Goal: Information Seeking & Learning: Find specific fact

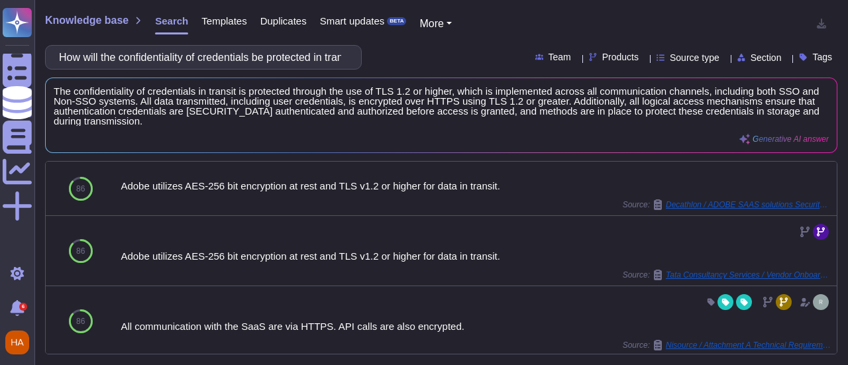
click at [586, 63] on div "How will the confidentiality of credentials be protected in transit? This appli…" at bounding box center [441, 57] width 793 height 25
click at [602, 58] on span "Products" at bounding box center [620, 56] width 36 height 9
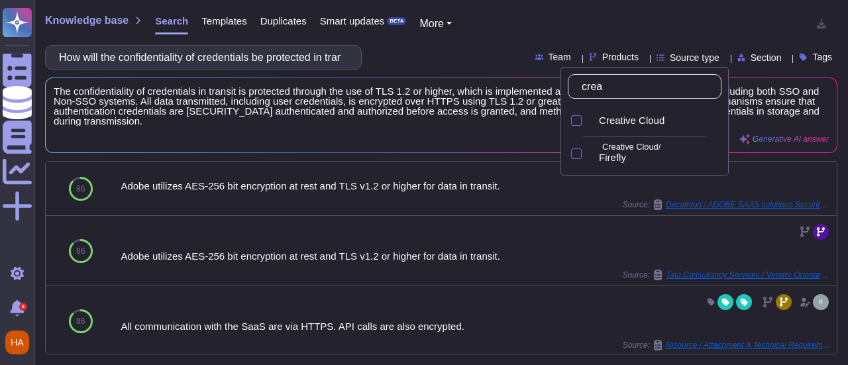
type input "creat"
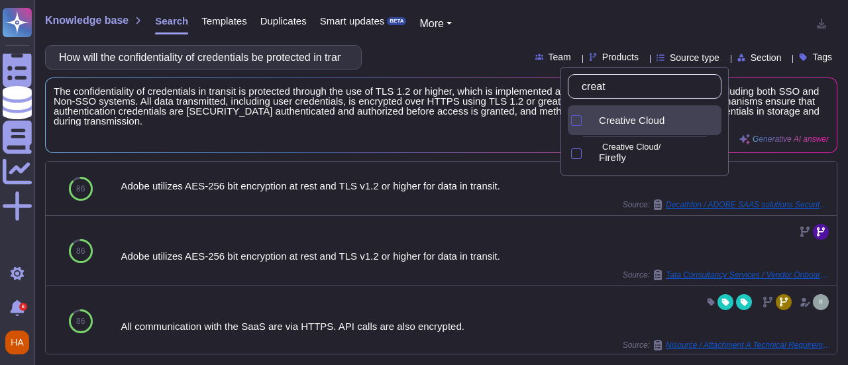
click at [575, 121] on div at bounding box center [576, 120] width 11 height 11
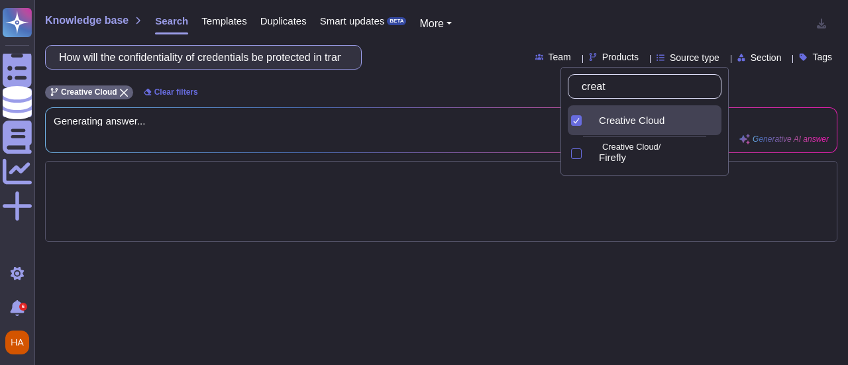
click at [253, 53] on input "How will the confidentiality of credentials be protected in transit? This appli…" at bounding box center [200, 57] width 296 height 23
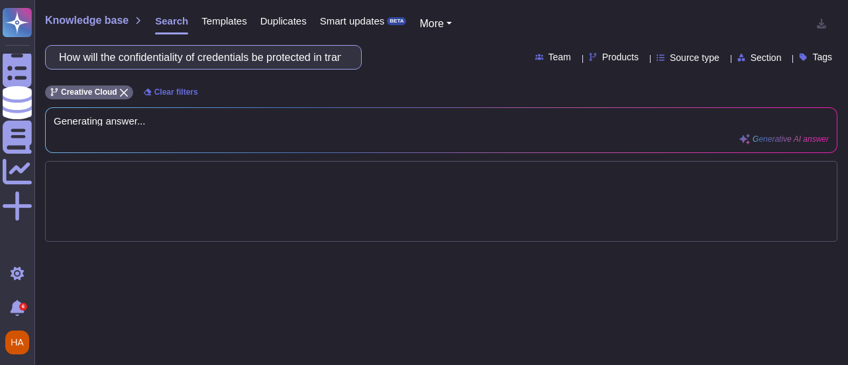
click at [253, 53] on input "How will the confidentiality of credentials be protected in transit? This appli…" at bounding box center [200, 57] width 296 height 23
type input "Backup frequency"
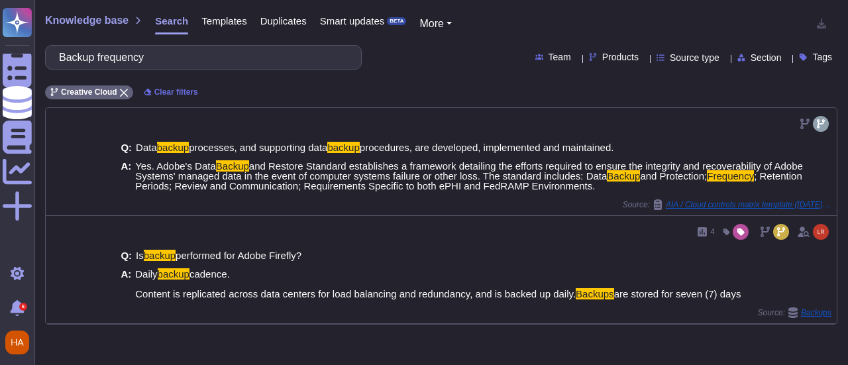
click at [223, 25] on span "Templates" at bounding box center [223, 21] width 45 height 10
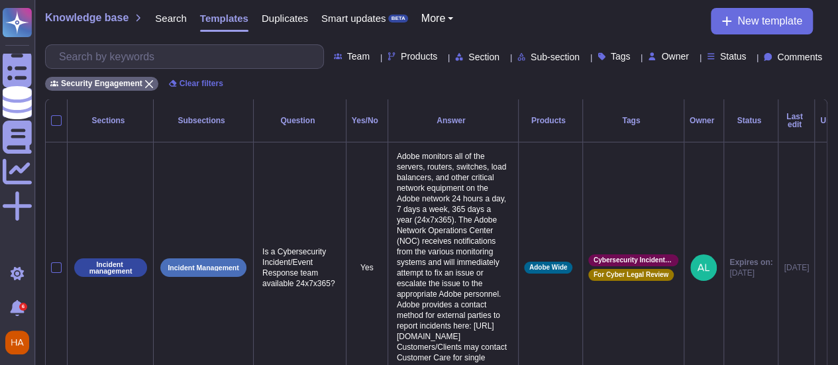
click at [401, 58] on span "Products" at bounding box center [419, 56] width 36 height 9
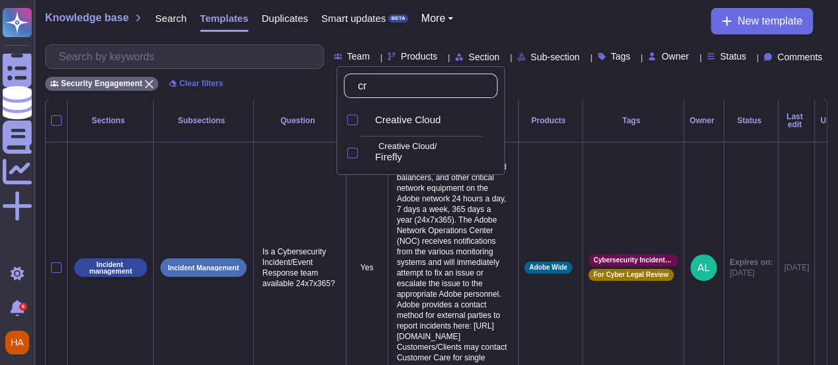
type input "cre"
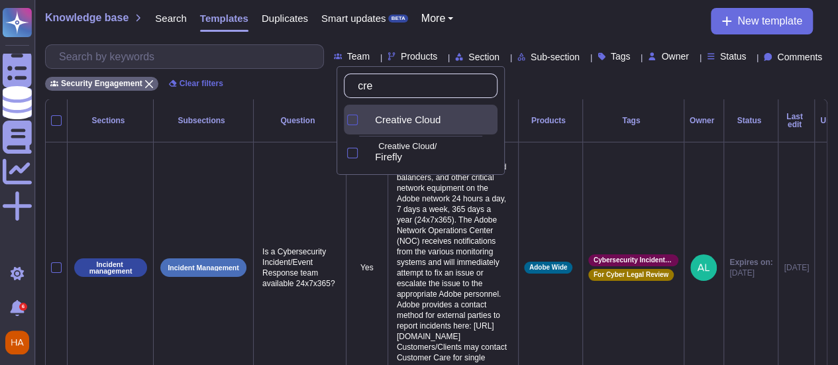
click at [351, 119] on div at bounding box center [352, 120] width 11 height 11
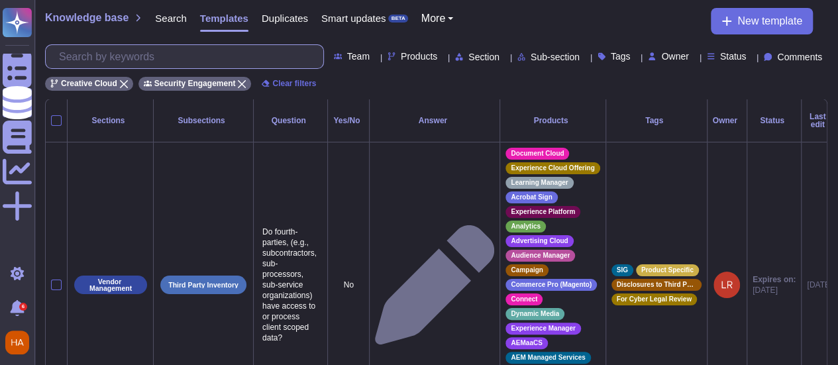
click at [252, 56] on input "text" at bounding box center [187, 56] width 271 height 23
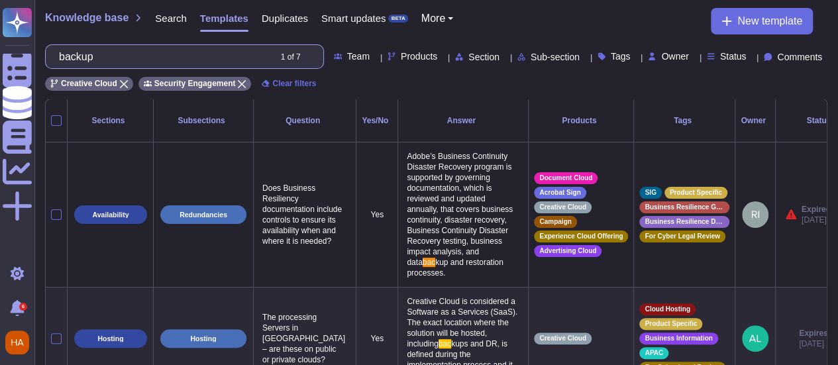
type input "b"
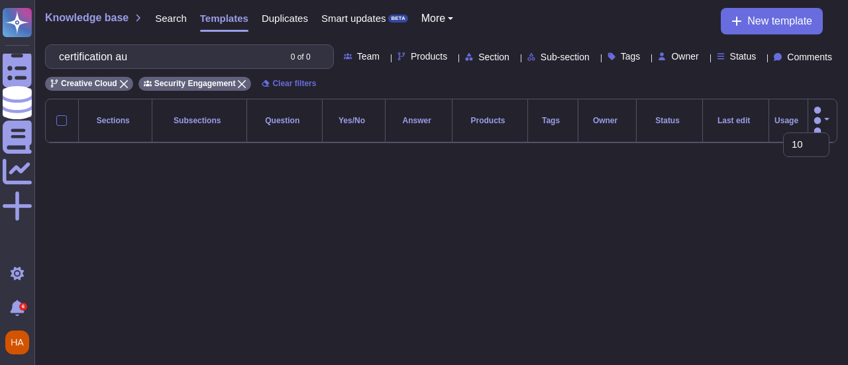
type input "certification au"
click at [157, 23] on span "Search" at bounding box center [171, 18] width 32 height 10
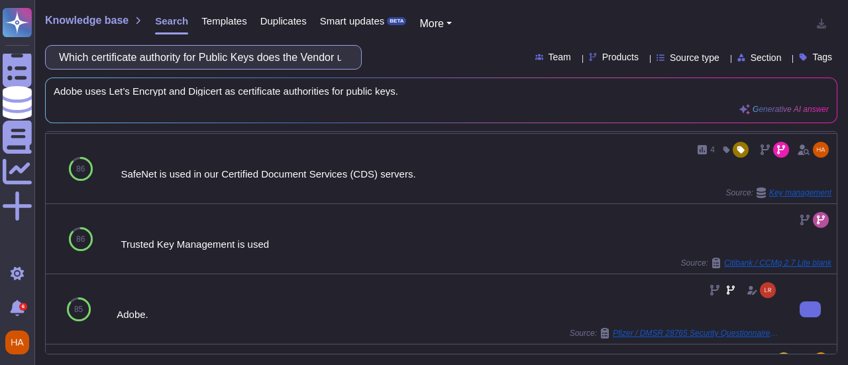
scroll to position [188, 0]
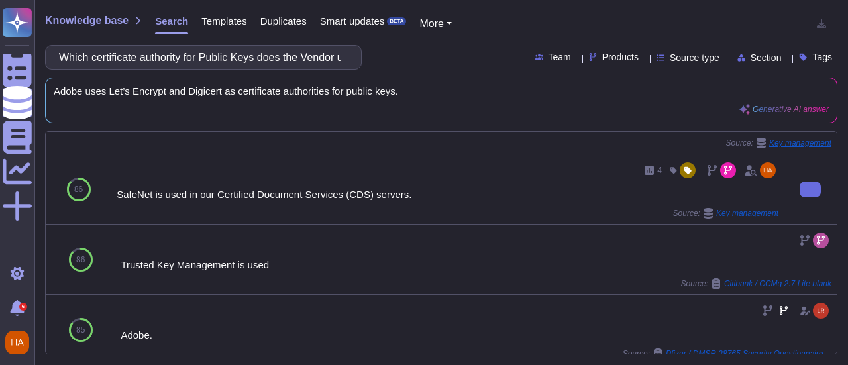
click at [311, 193] on div "SafeNet is used in our Certified Document Services (CDS) servers." at bounding box center [448, 195] width 662 height 10
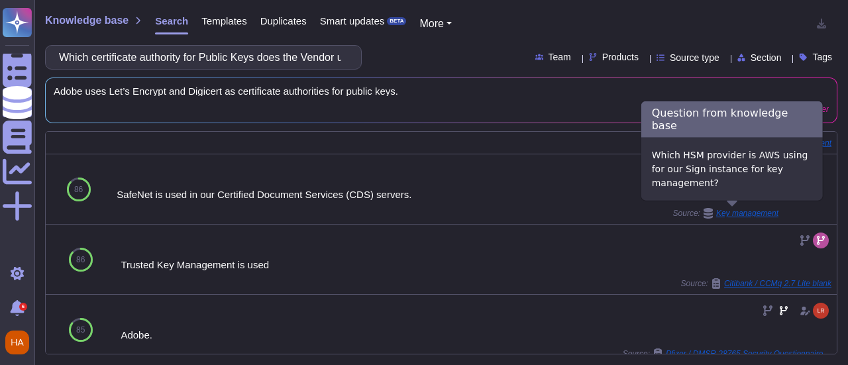
click at [756, 213] on span "Key management" at bounding box center [747, 213] width 62 height 8
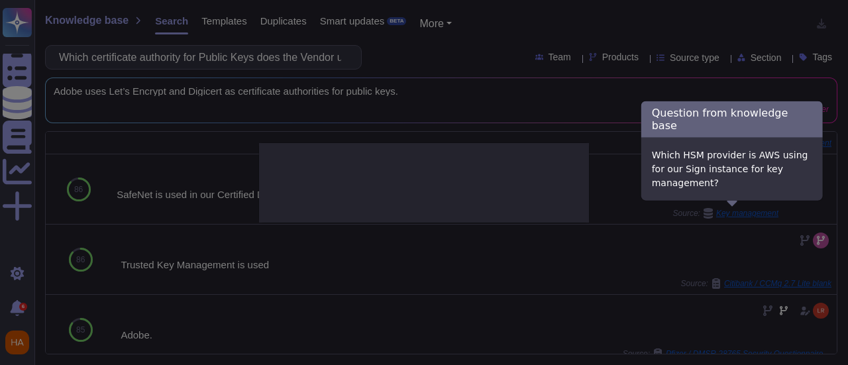
type textarea "Which HSM provider is AWS using for our Sign instance for key management?"
type textarea "SafeNet is used in our Certified Document Services (CDS) servers."
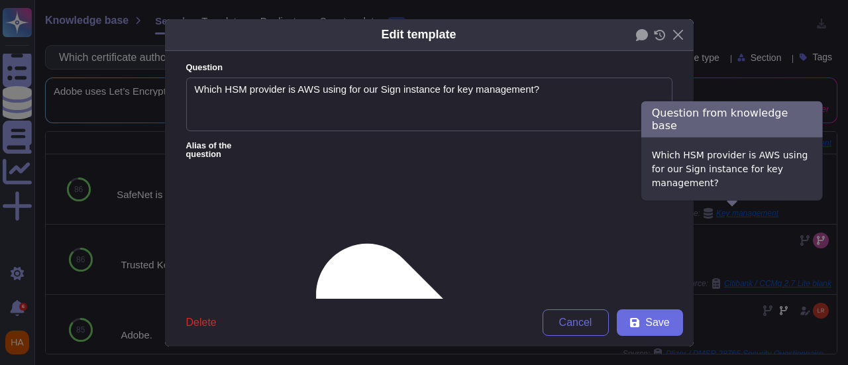
type textarea "Which HSM provider is AWS using for our Sign instance for key management?"
type textarea "SafeNet is used in our Certified Document Services (CDS) servers."
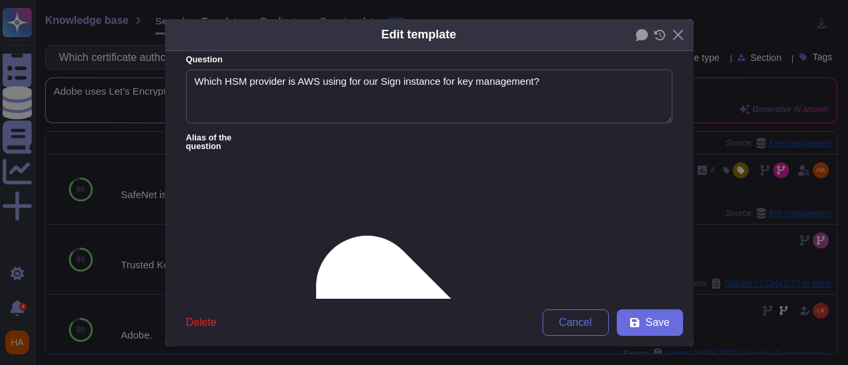
scroll to position [0, 0]
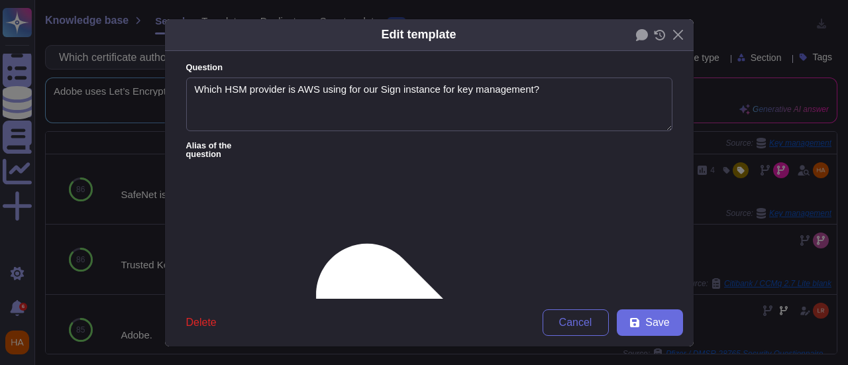
drag, startPoint x: 434, startPoint y: 176, endPoint x: 0, endPoint y: 136, distance: 435.8
click at [0, 136] on div "Edit template Question Which HSM provider is AWS using for our Sign instance fo…" at bounding box center [424, 182] width 848 height 365
click at [669, 37] on button "Close" at bounding box center [678, 35] width 21 height 21
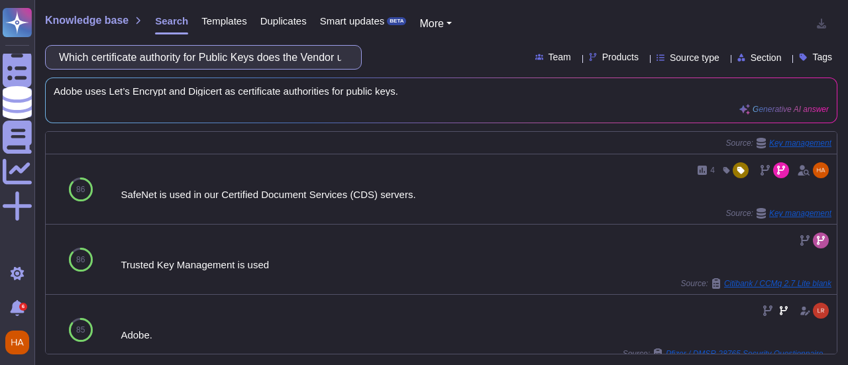
click at [171, 56] on input "Which certificate authority for Public Keys does the Vendor use?" at bounding box center [200, 57] width 296 height 23
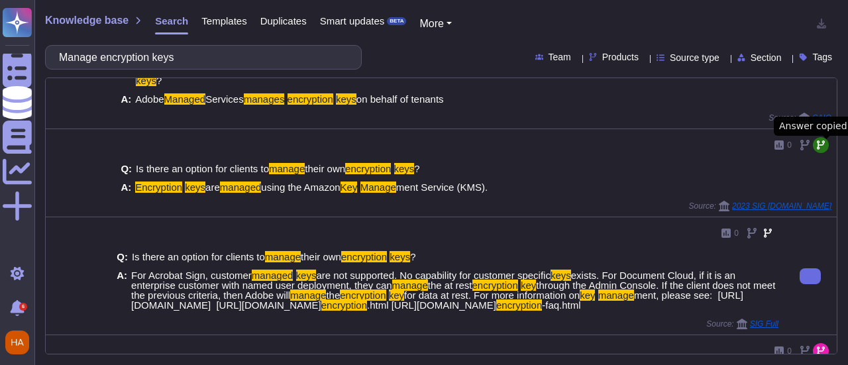
scroll to position [66, 0]
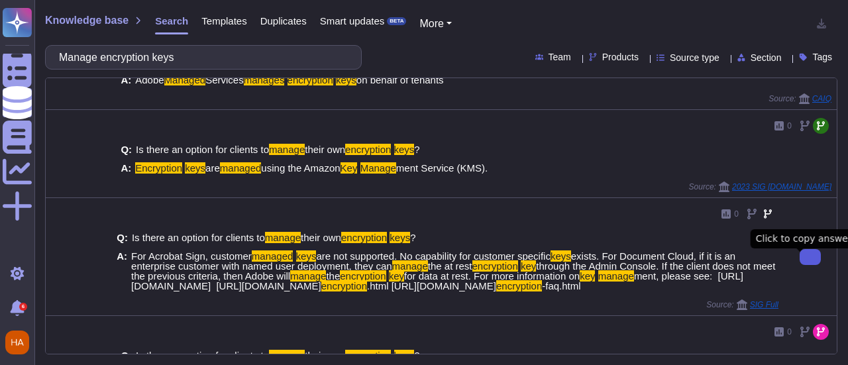
click at [810, 257] on icon at bounding box center [810, 257] width 0 height 0
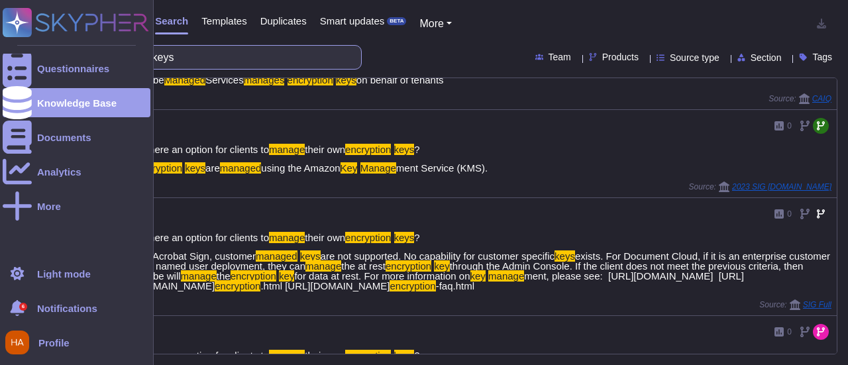
drag, startPoint x: 246, startPoint y: 54, endPoint x: 0, endPoint y: 46, distance: 246.0
click at [0, 46] on div "Questionnaires Knowledge Base Documents Analytics More Light mode 6 Notificatio…" at bounding box center [424, 182] width 848 height 365
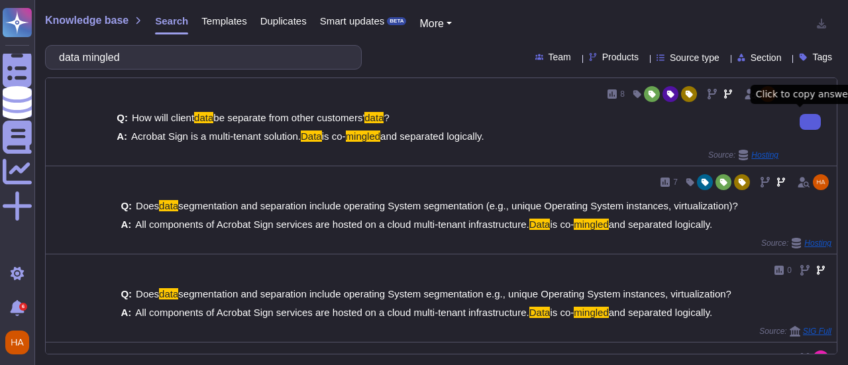
click at [810, 122] on icon at bounding box center [810, 122] width 0 height 0
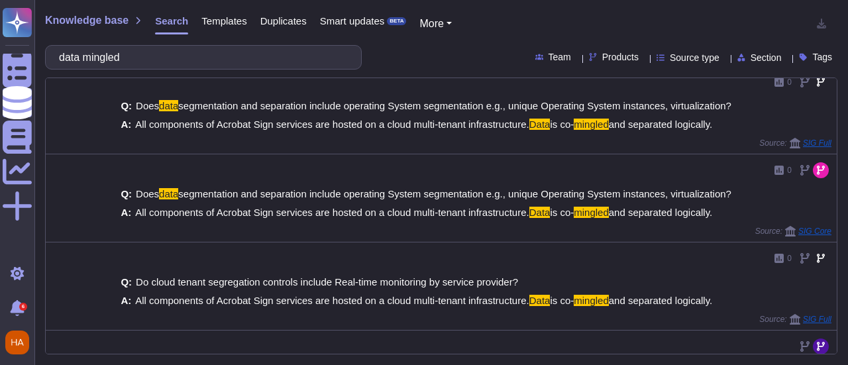
scroll to position [171, 0]
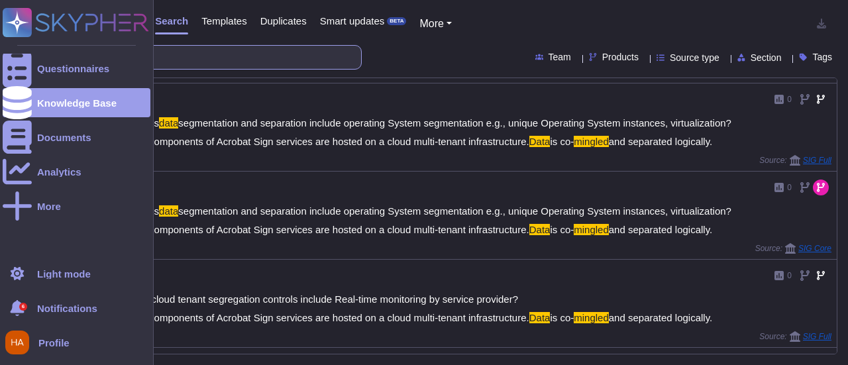
drag, startPoint x: 135, startPoint y: 34, endPoint x: 0, endPoint y: 45, distance: 135.6
click at [0, 44] on div "Questionnaires Knowledge Base Documents Analytics More Light mode 6 Notificatio…" at bounding box center [424, 182] width 848 height 365
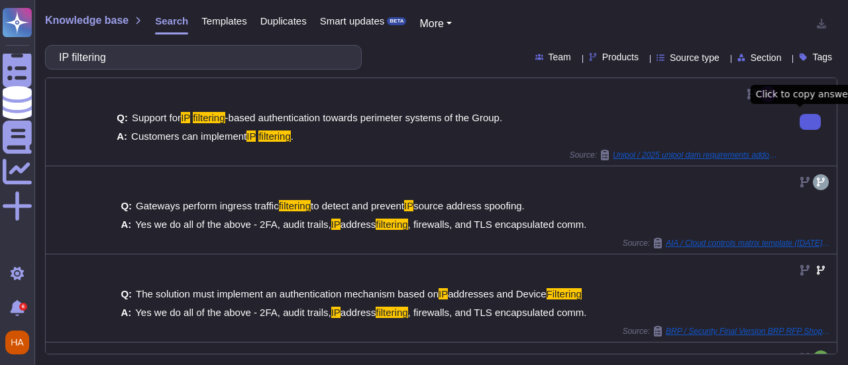
click at [800, 125] on button at bounding box center [810, 122] width 21 height 16
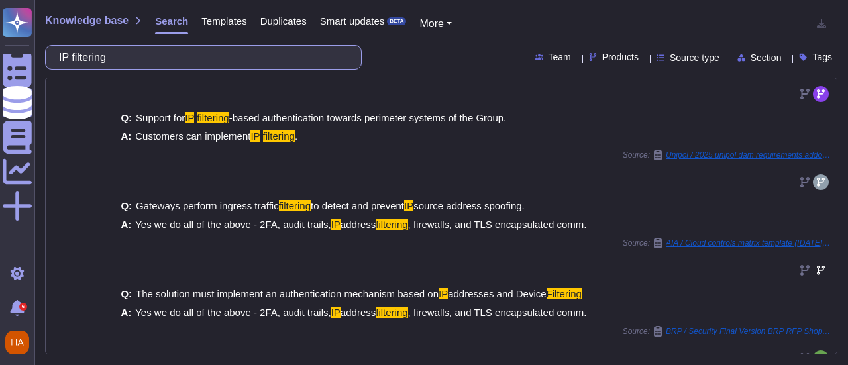
click at [225, 67] on input "IP filtering" at bounding box center [200, 57] width 296 height 23
paste input "What protection is in place at the external boundary of the system both at the …"
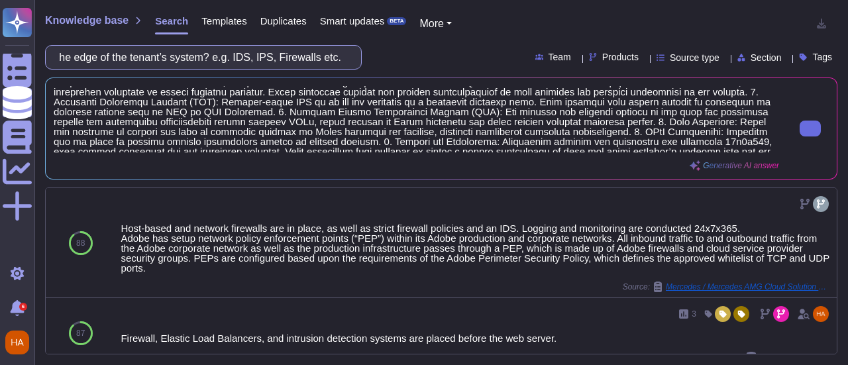
scroll to position [15, 0]
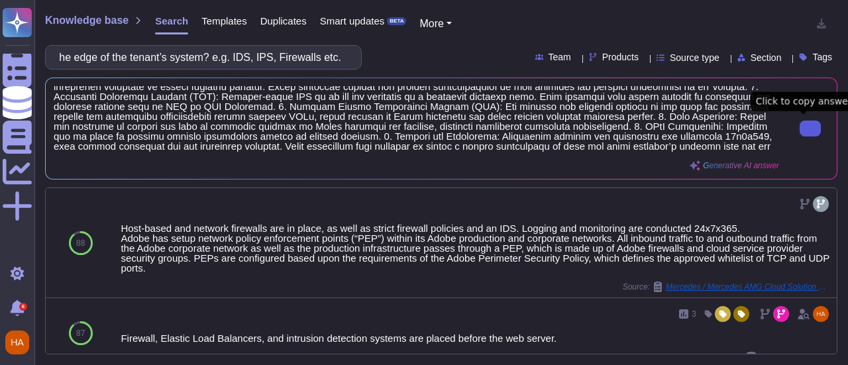
type input "What protection is in place at the external boundary of the system both at the …"
